Goal: Information Seeking & Learning: Understand process/instructions

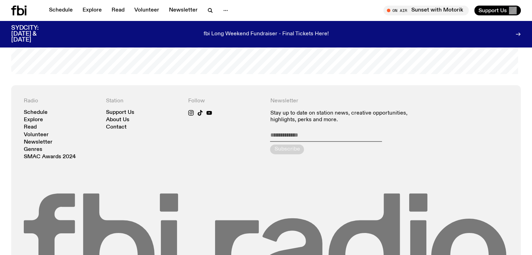
scroll to position [1484, 0]
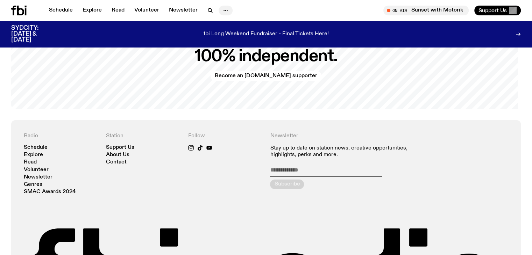
click at [222, 10] on icon "button" at bounding box center [225, 10] width 8 height 8
click at [229, 37] on link "Contact" at bounding box center [225, 37] width 35 height 10
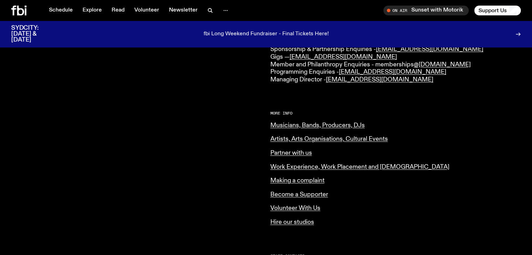
scroll to position [156, 0]
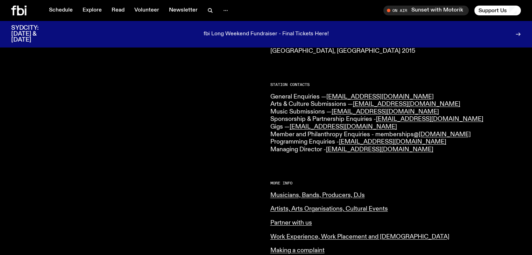
drag, startPoint x: 359, startPoint y: 111, endPoint x: 501, endPoint y: 110, distance: 142.9
click at [503, 110] on p "General Enquiries — info@fbiradio.com Arts & Culture Submissions — culture@fbir…" at bounding box center [395, 123] width 251 height 60
click at [371, 113] on link "music@fbiradio.com" at bounding box center [384, 112] width 107 height 6
click at [483, 84] on h2 "Station Contacts" at bounding box center [395, 85] width 251 height 4
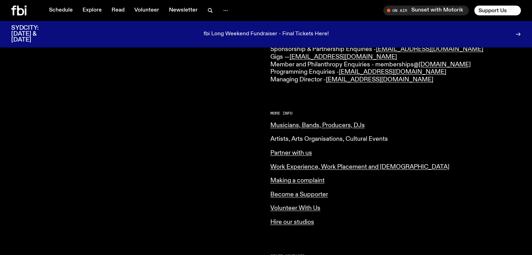
click at [282, 139] on link "Artists, Arts Organisations, Cultural Events" at bounding box center [328, 139] width 117 height 6
click at [315, 125] on link "Musicians, Bands, Producers, DJs" at bounding box center [317, 125] width 94 height 6
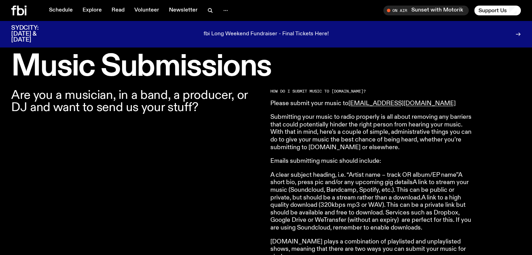
scroll to position [239, 0]
